Goal: Task Accomplishment & Management: Use online tool/utility

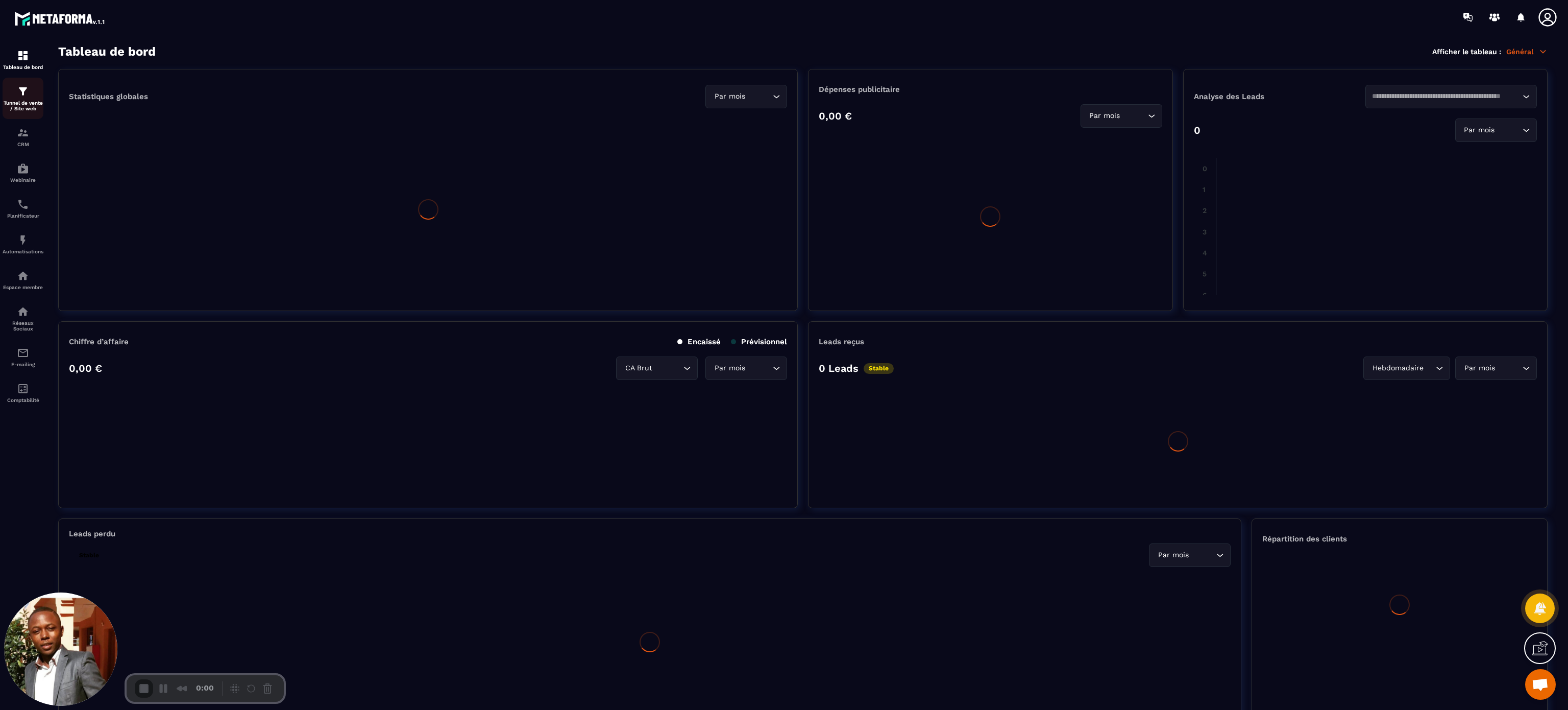
click at [24, 102] on p "Tunnel de vente / Site web" at bounding box center [23, 105] width 41 height 11
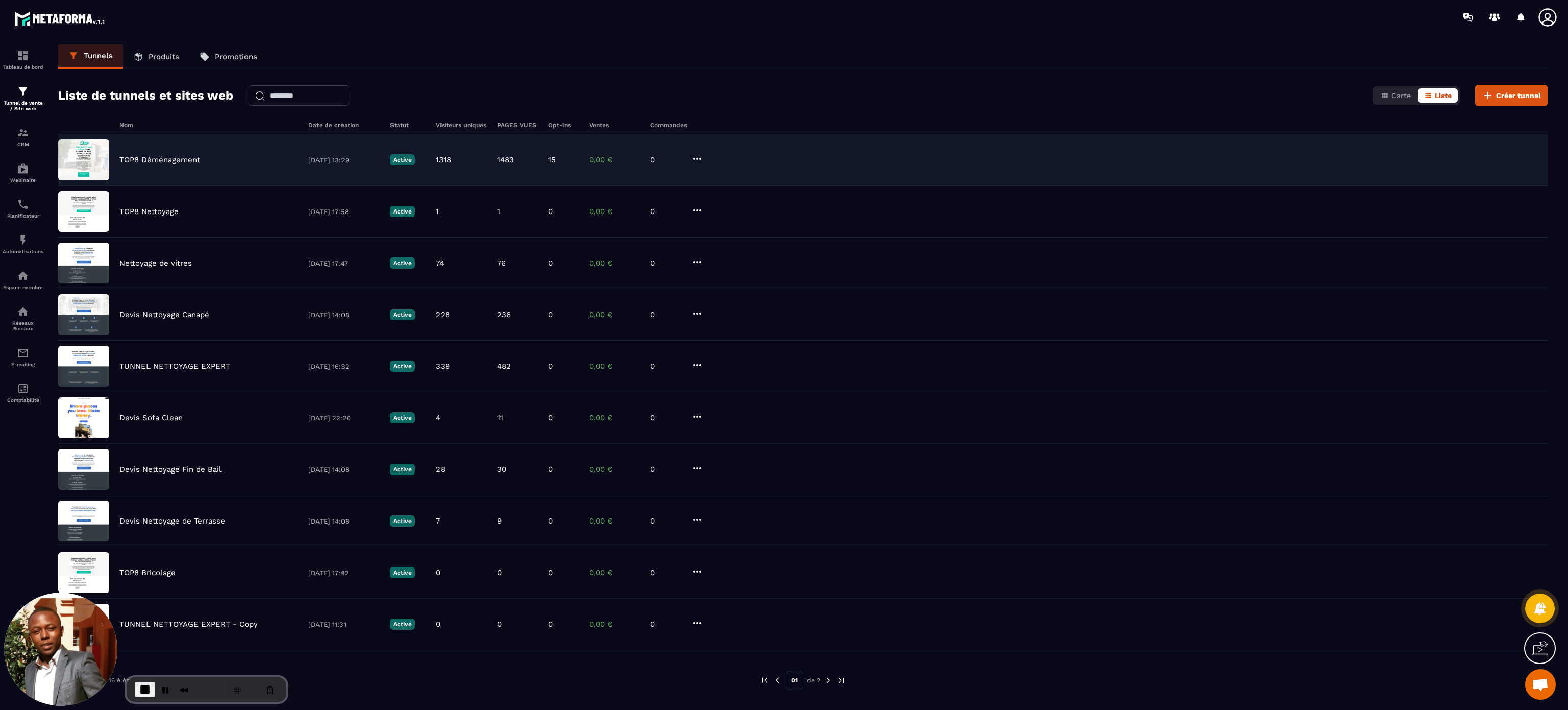
click at [141, 160] on p "TOP8 Déménagement" at bounding box center [159, 160] width 80 height 9
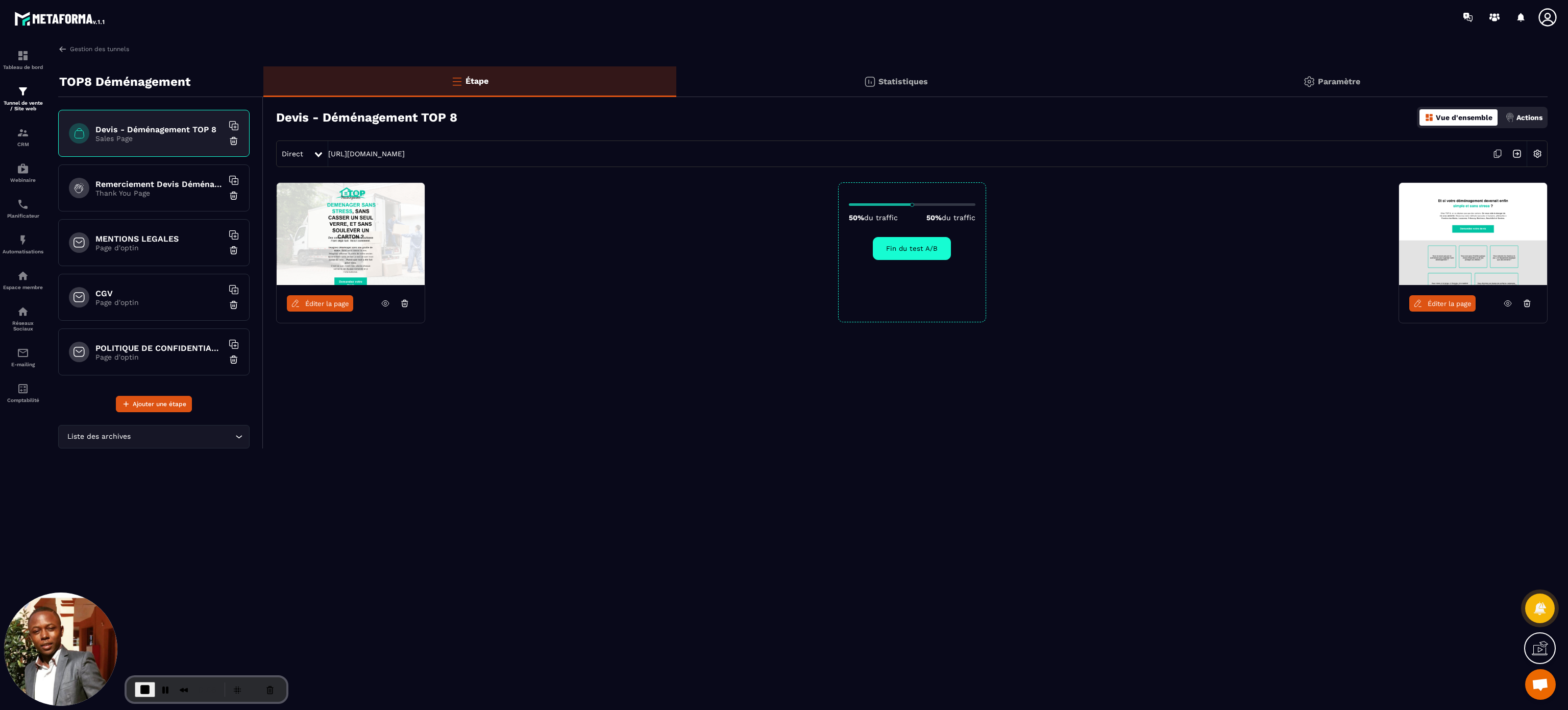
click at [1535, 156] on img at bounding box center [1538, 153] width 19 height 19
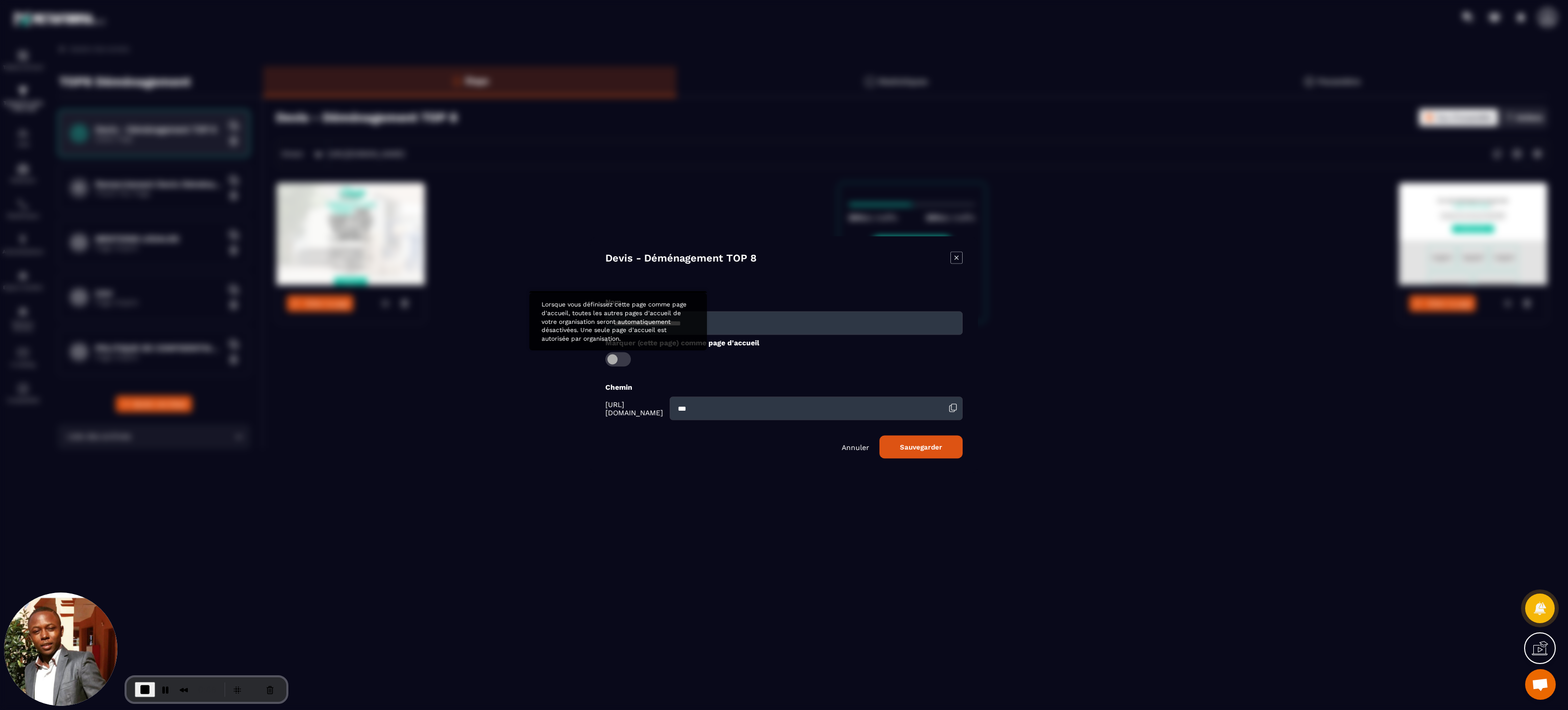
click at [617, 362] on span "Modal window" at bounding box center [618, 359] width 26 height 14
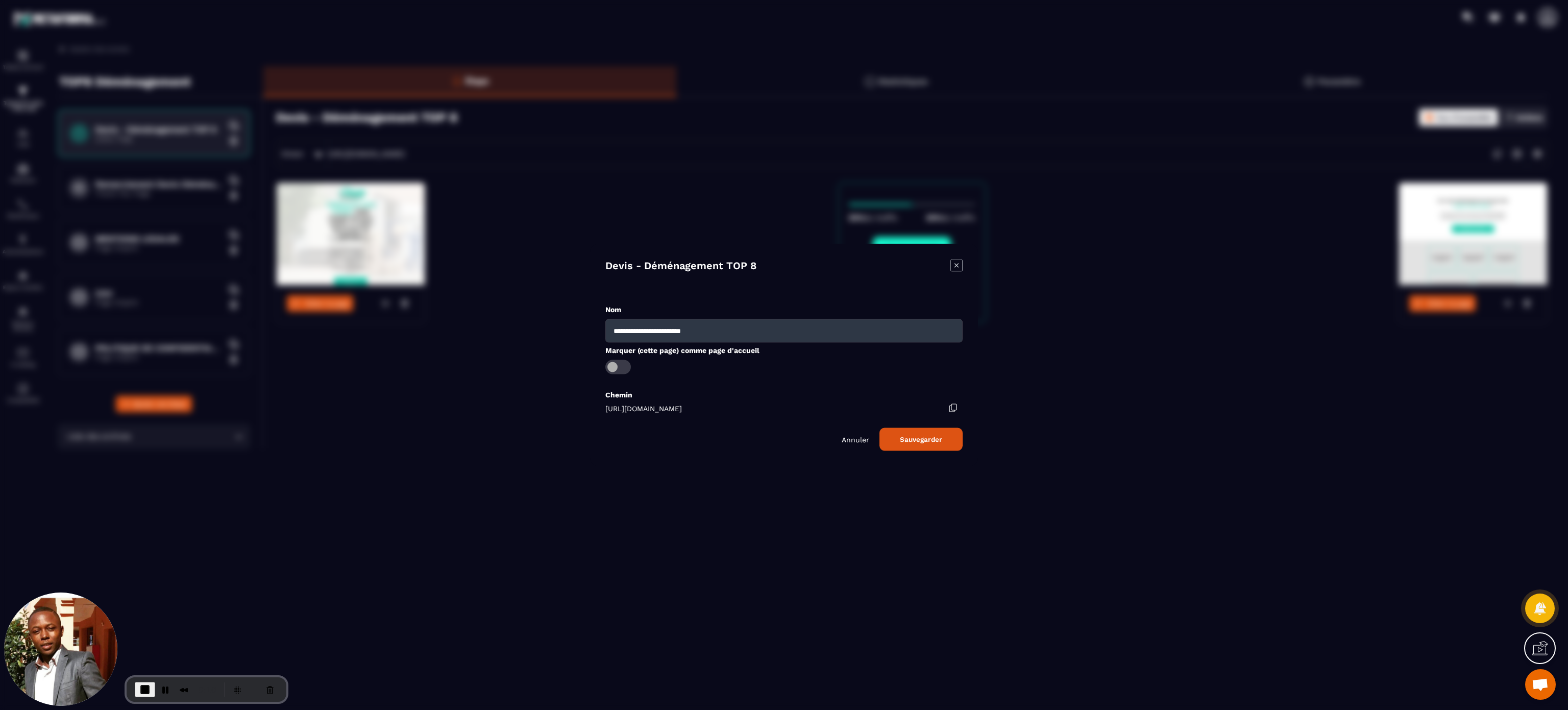
click at [922, 448] on button "Sauvegarder" at bounding box center [921, 440] width 83 height 23
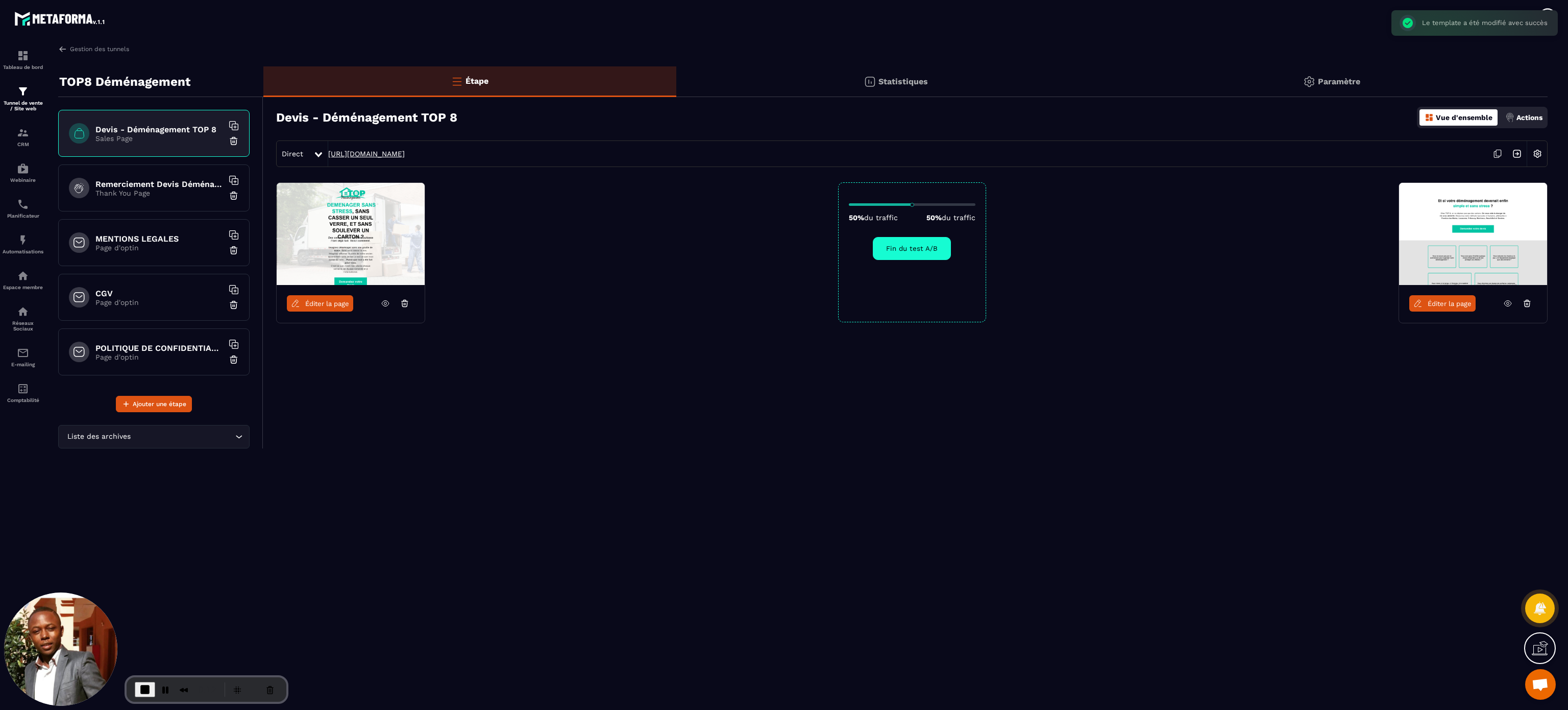
click at [405, 152] on link "https://www.top8-demenagement.ch" at bounding box center [366, 153] width 77 height 8
